Goal: Task Accomplishment & Management: Manage account settings

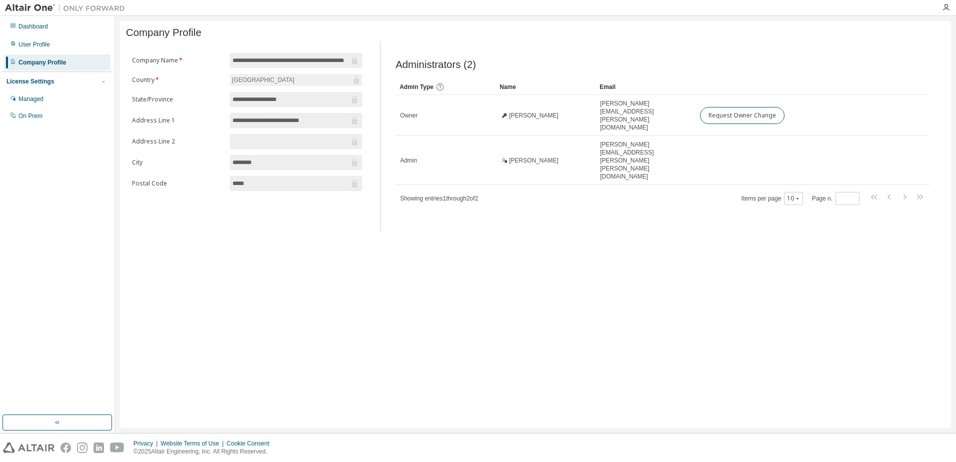
click at [945, 3] on div at bounding box center [946, 7] width 20 height 15
click at [947, 8] on icon "button" at bounding box center [946, 8] width 8 height 8
